Goal: Find specific page/section: Find specific page/section

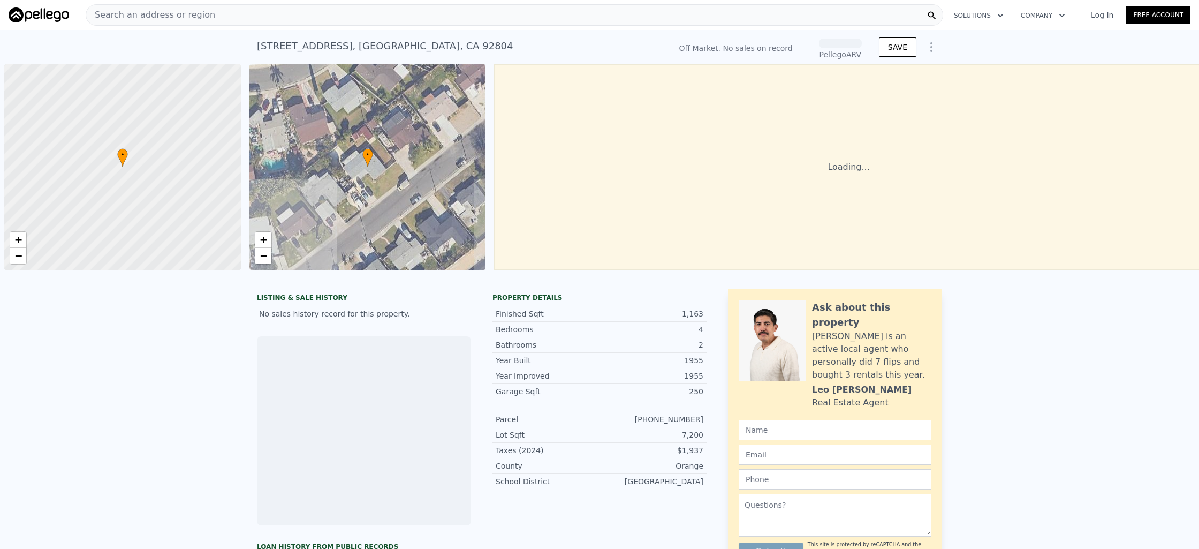
scroll to position [0, 4]
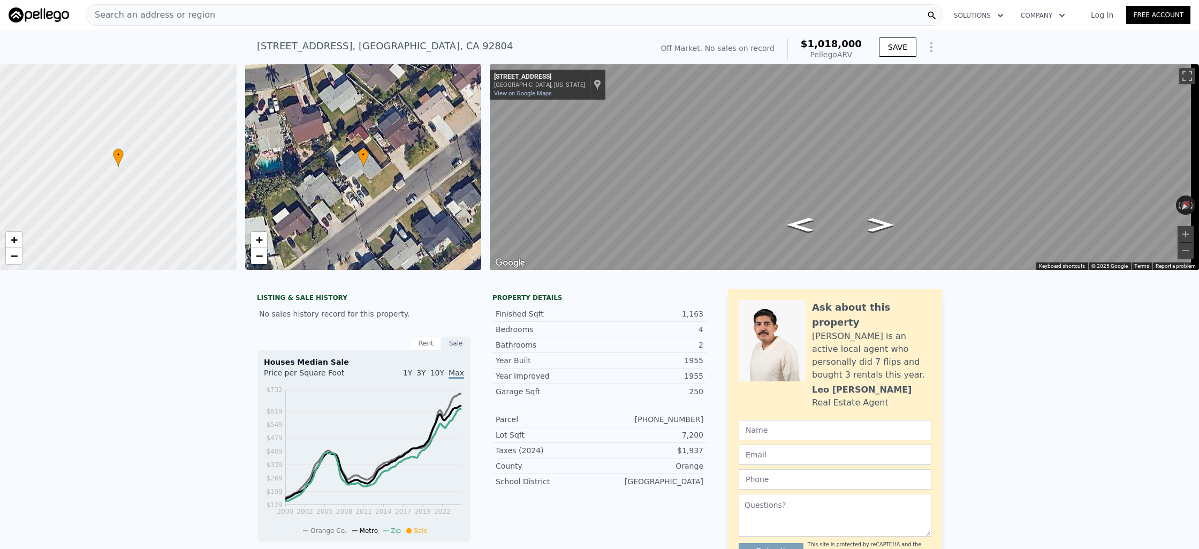
click at [213, 19] on div "Search an address or region" at bounding box center [515, 14] width 858 height 21
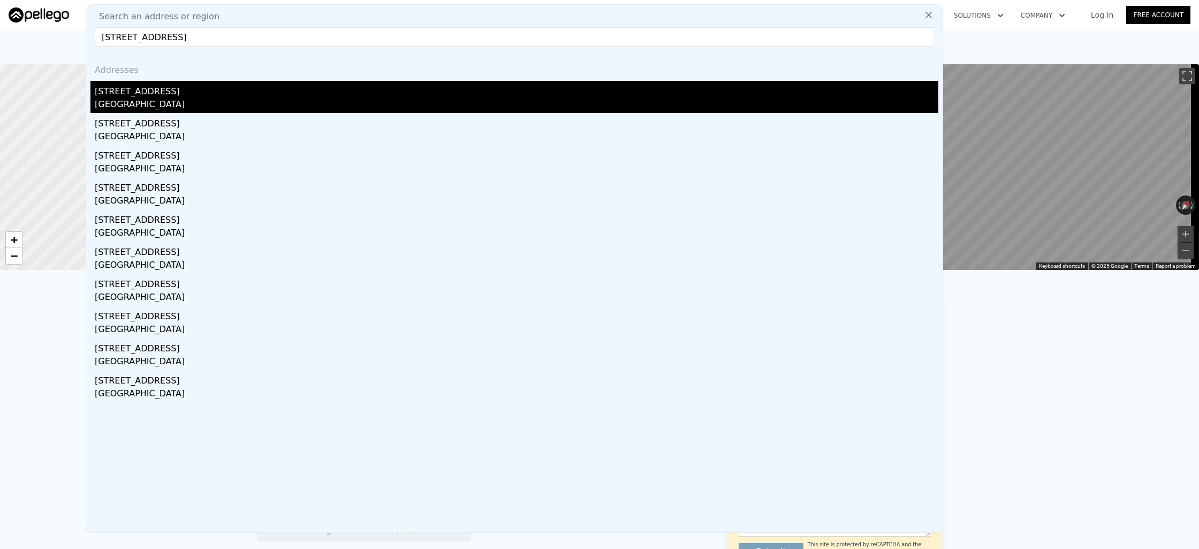
type input "[STREET_ADDRESS]"
click at [209, 91] on div "[STREET_ADDRESS]" at bounding box center [517, 89] width 844 height 17
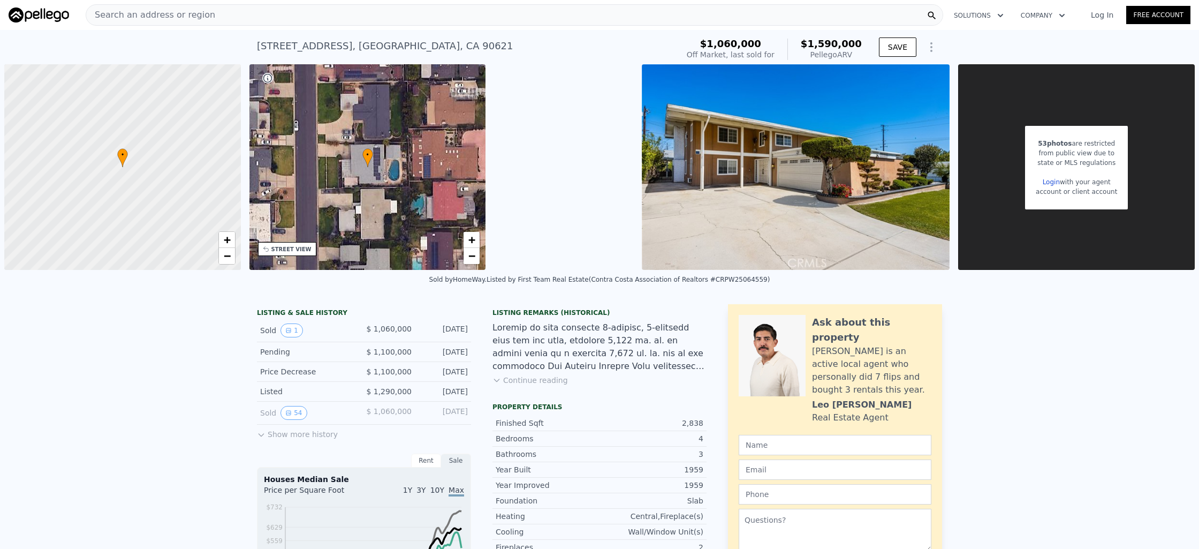
click at [197, 13] on span "Search an address or region" at bounding box center [150, 15] width 129 height 13
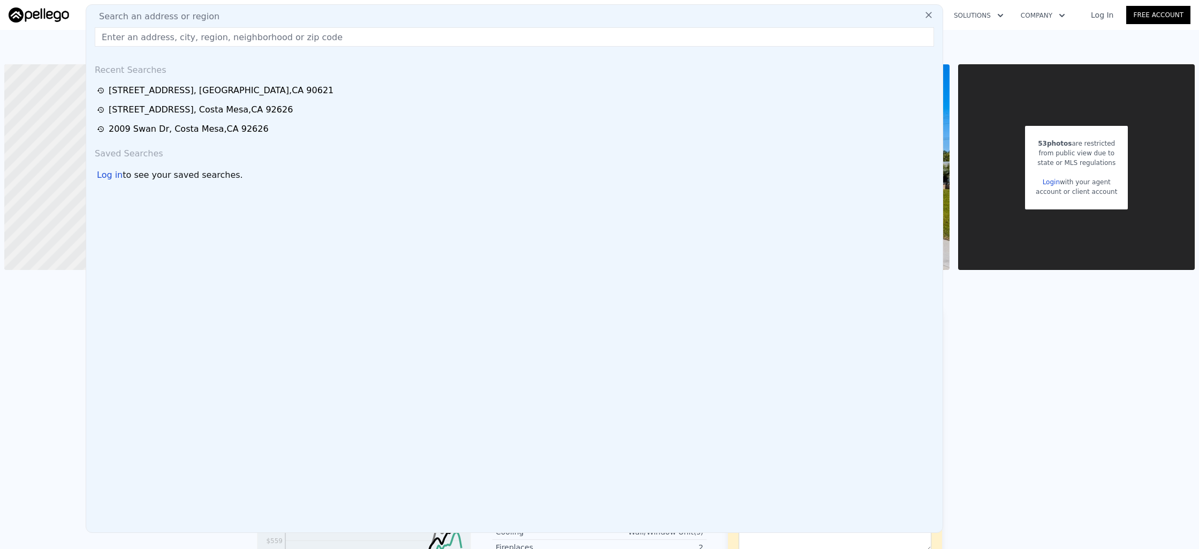
click at [197, 13] on span "Search an address or region" at bounding box center [154, 16] width 129 height 13
click at [194, 38] on input "text" at bounding box center [515, 36] width 840 height 19
paste input "[STREET_ADDRESS]"
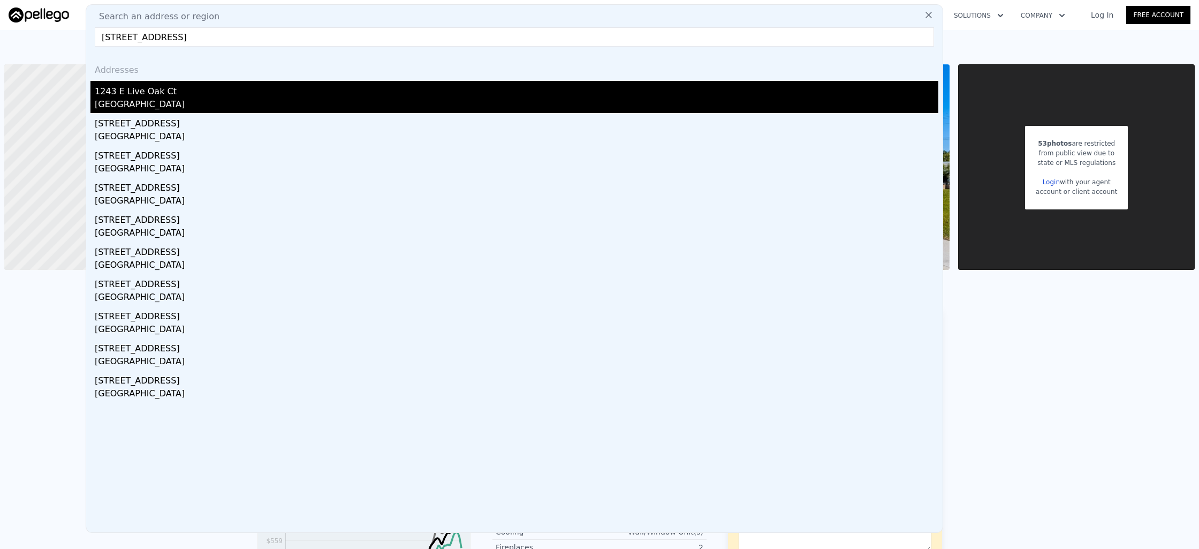
type input "[STREET_ADDRESS]"
click at [189, 93] on div "1243 E Live Oak Ct" at bounding box center [517, 89] width 844 height 17
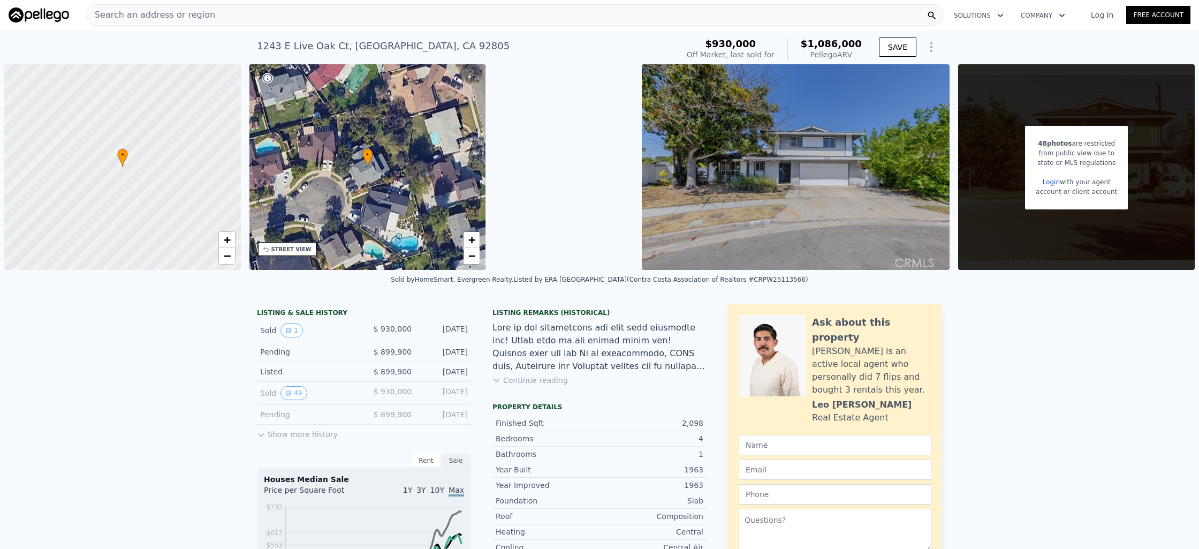
click at [441, 16] on div "Search an address or region" at bounding box center [515, 14] width 858 height 21
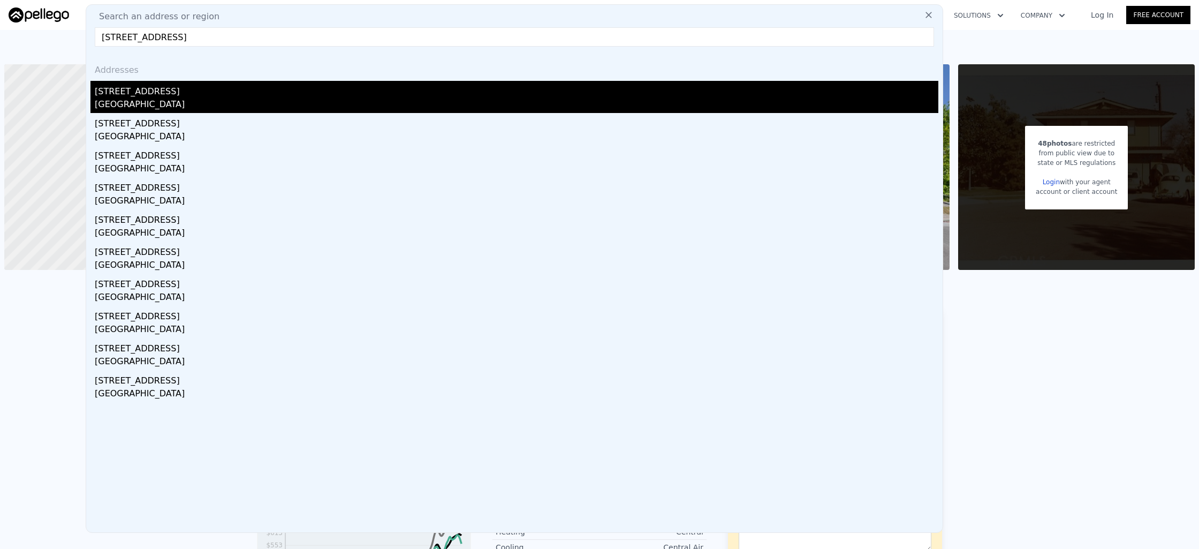
type input "[STREET_ADDRESS]"
click at [291, 81] on div "[STREET_ADDRESS]" at bounding box center [517, 89] width 844 height 17
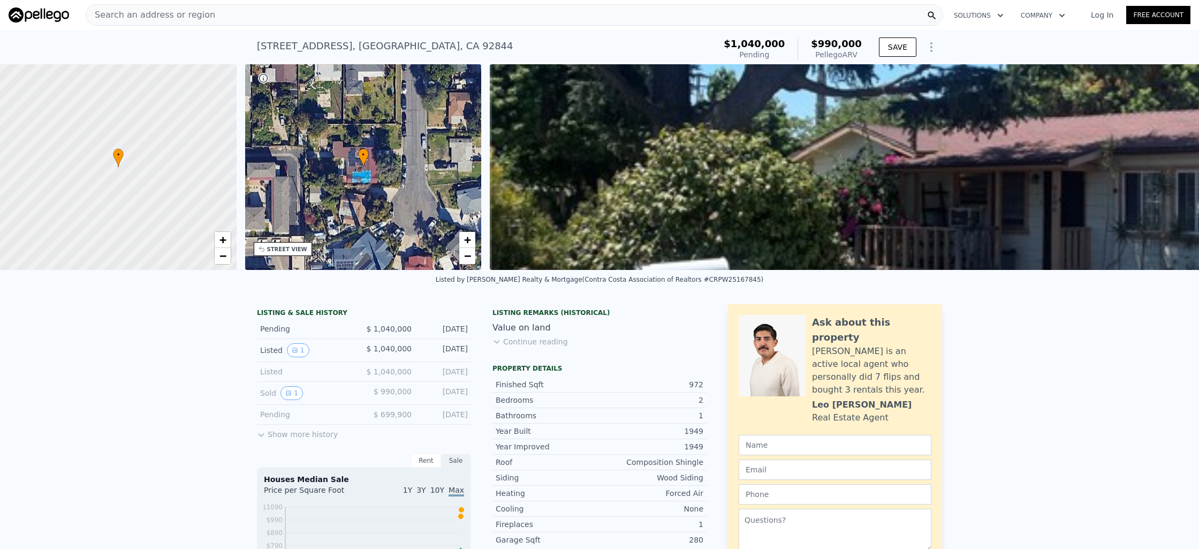
click at [752, 21] on div "Search an address or region" at bounding box center [515, 14] width 858 height 21
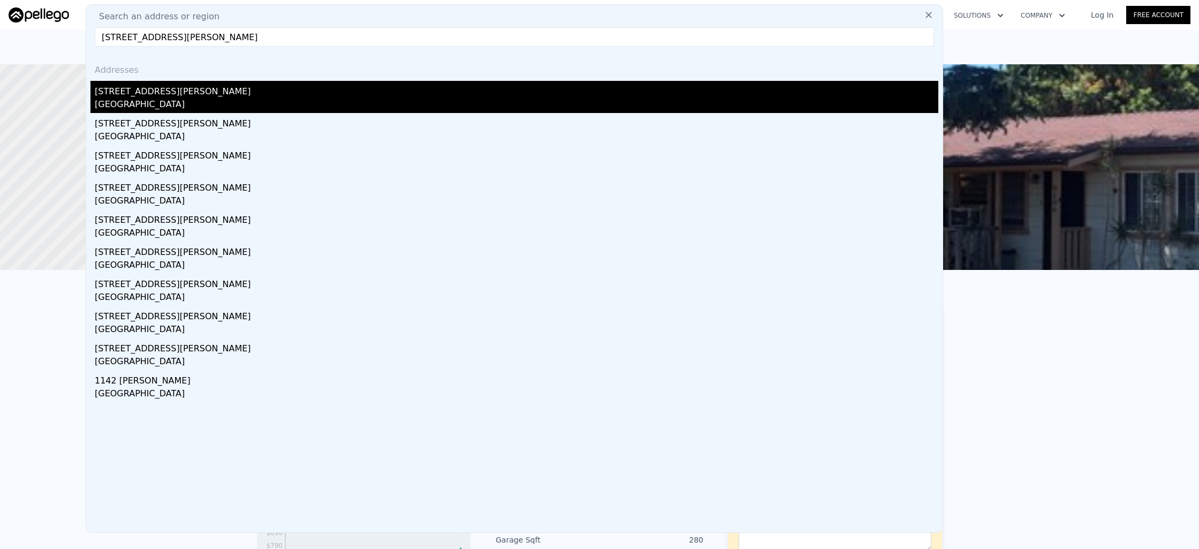
type input "[STREET_ADDRESS][PERSON_NAME]"
click at [400, 86] on div "[STREET_ADDRESS][PERSON_NAME]" at bounding box center [517, 89] width 844 height 17
